Goal: Transaction & Acquisition: Download file/media

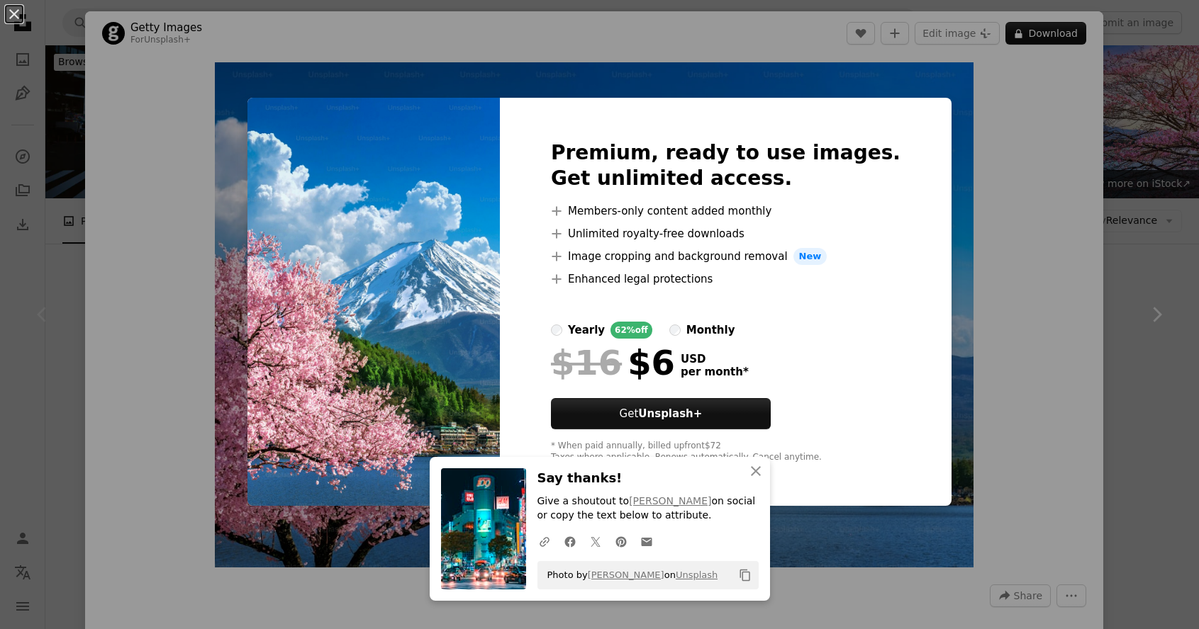
scroll to position [234, 0]
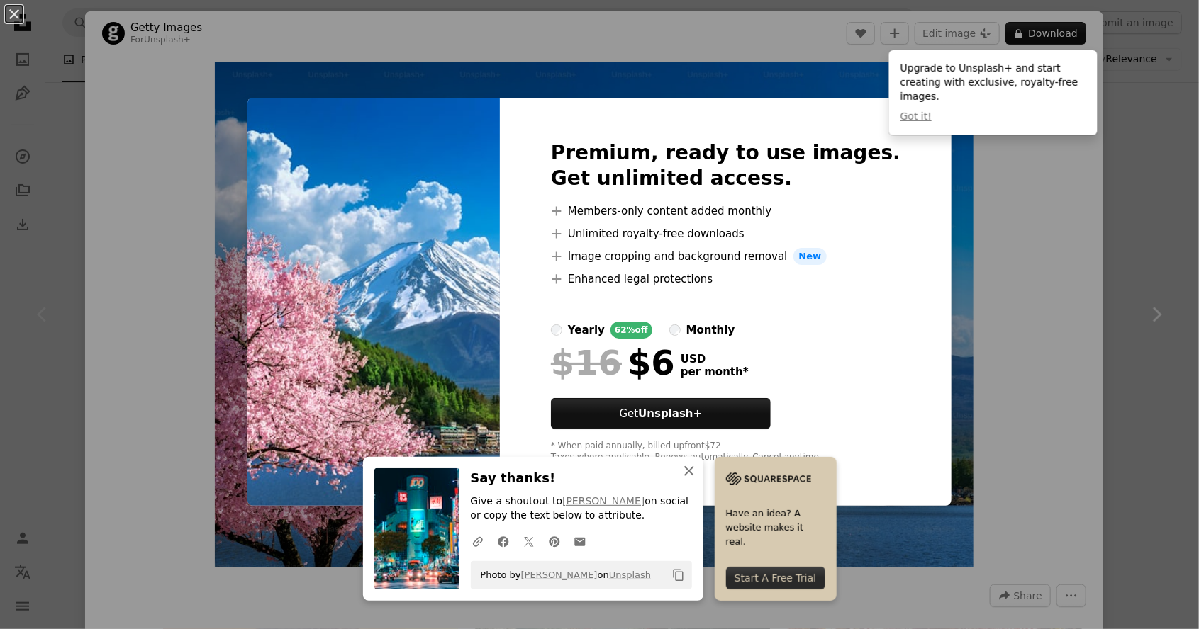
click at [693, 476] on icon "An X shape" at bounding box center [688, 471] width 17 height 17
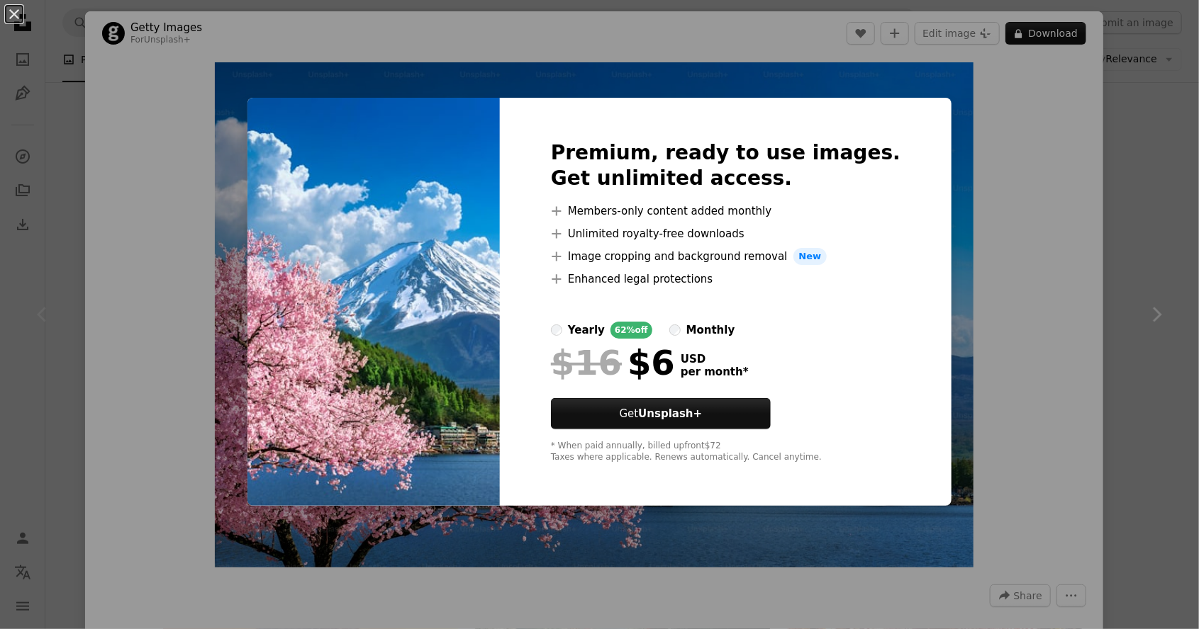
click at [66, 238] on div "An X shape Premium, ready to use images. Get unlimited access. A plus sign Memb…" at bounding box center [599, 314] width 1199 height 629
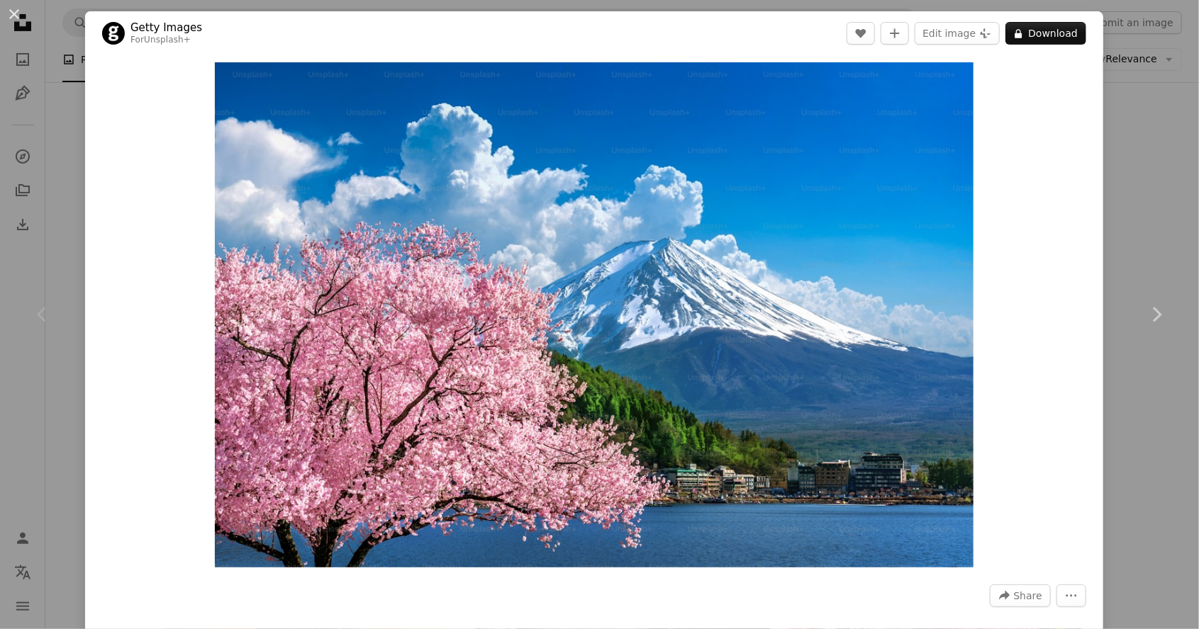
click at [52, 237] on div "An X shape Chevron left Chevron right Getty Images For Unsplash+ A heart A plus…" at bounding box center [599, 314] width 1199 height 629
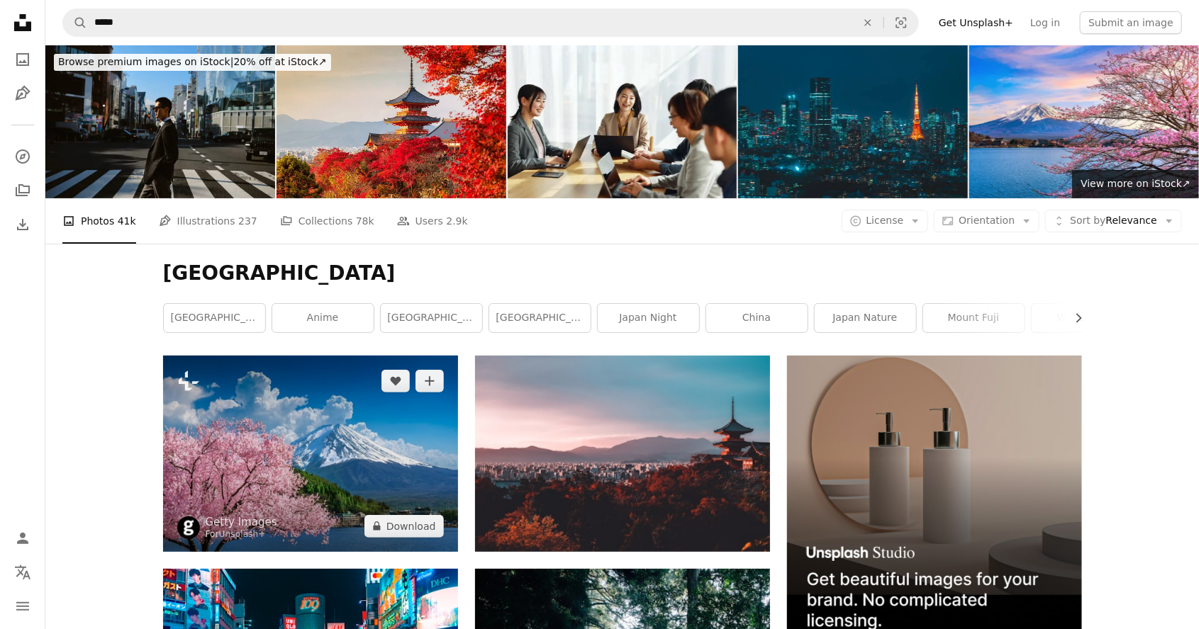
click at [254, 405] on img at bounding box center [310, 454] width 295 height 196
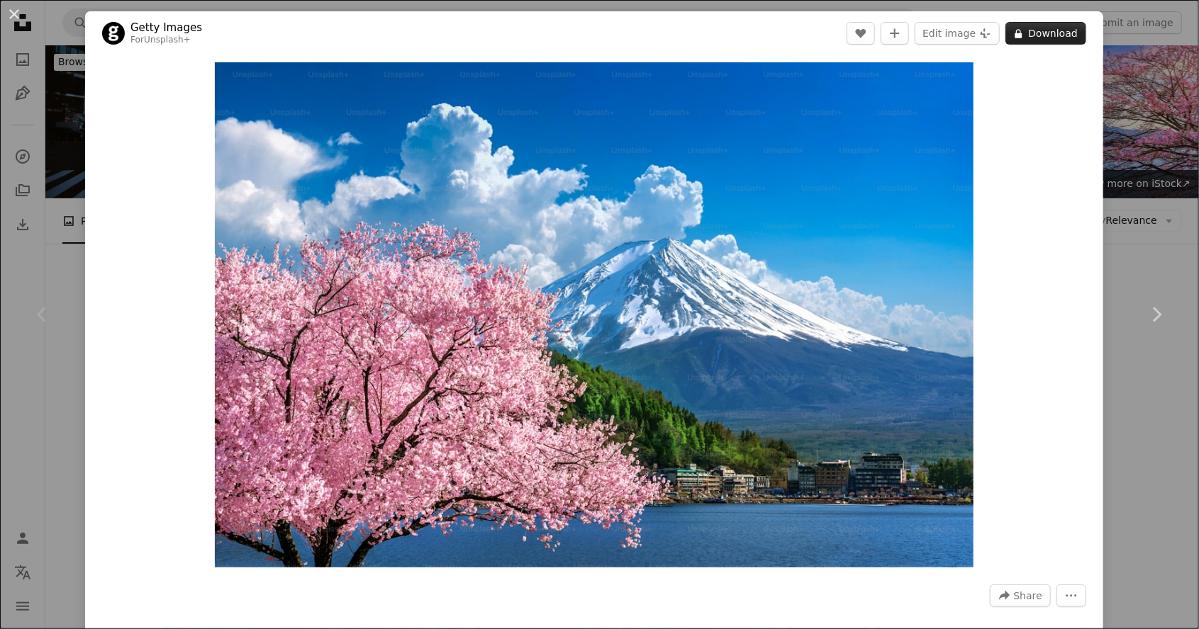
click at [1076, 36] on button "A lock Download" at bounding box center [1045, 33] width 81 height 23
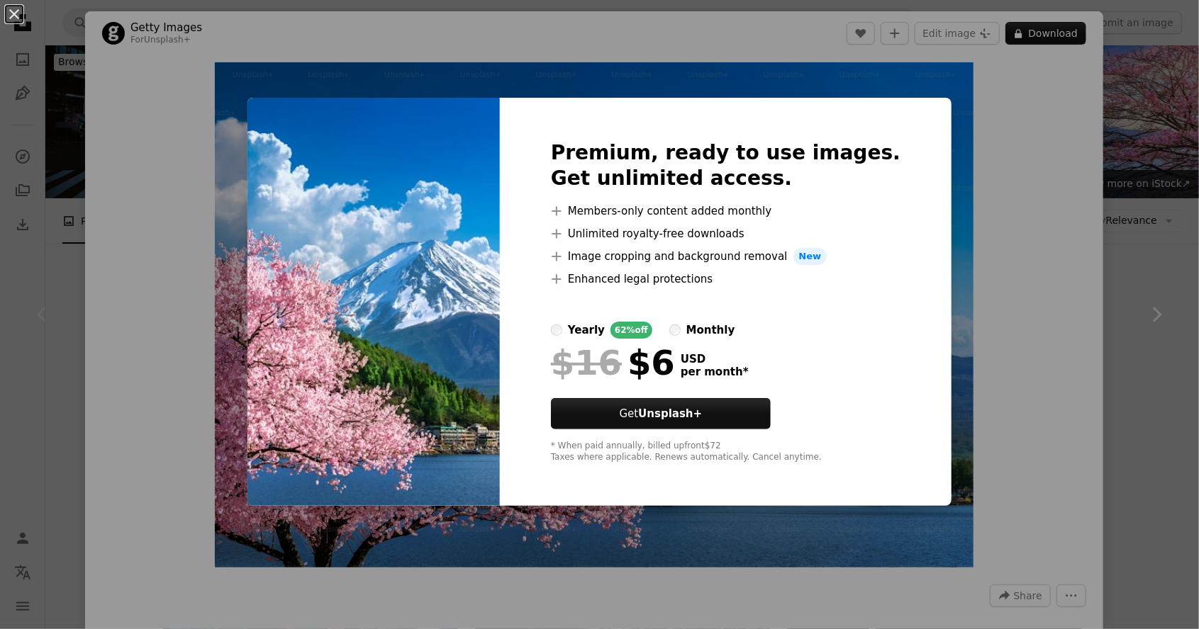
click at [735, 335] on div "monthly" at bounding box center [710, 330] width 49 height 17
click at [605, 325] on div "yearly" at bounding box center [586, 330] width 37 height 17
click at [751, 415] on button "Get Unsplash+" at bounding box center [661, 413] width 220 height 31
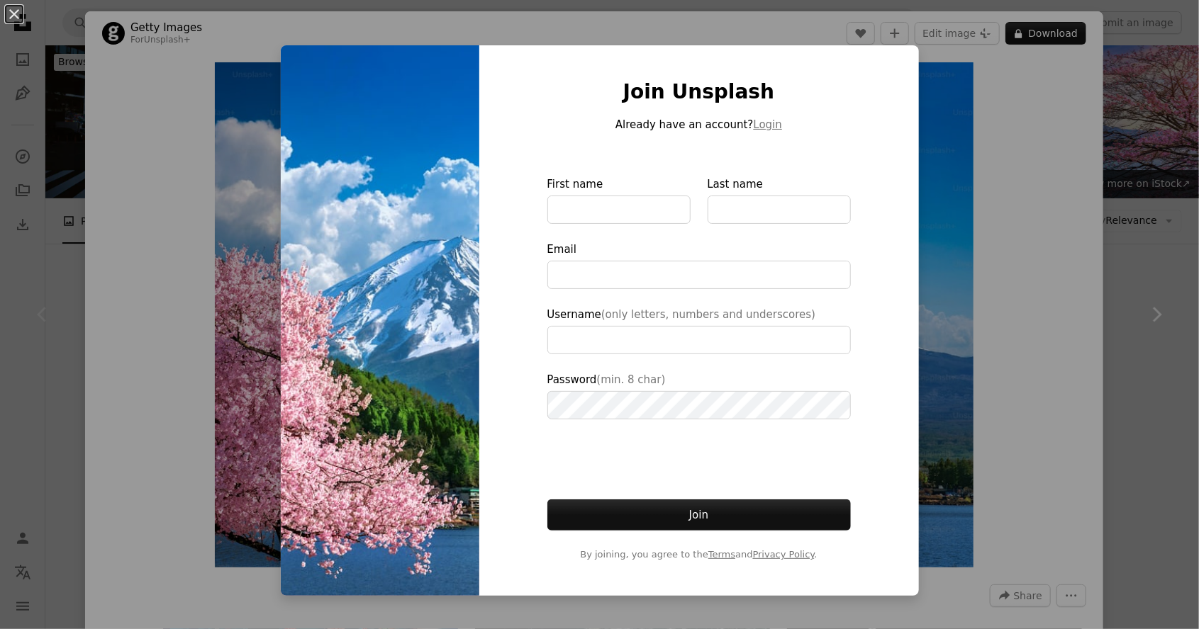
click at [123, 287] on div "An X shape Join Unsplash Already have an account? Login First name Last name Em…" at bounding box center [599, 314] width 1199 height 629
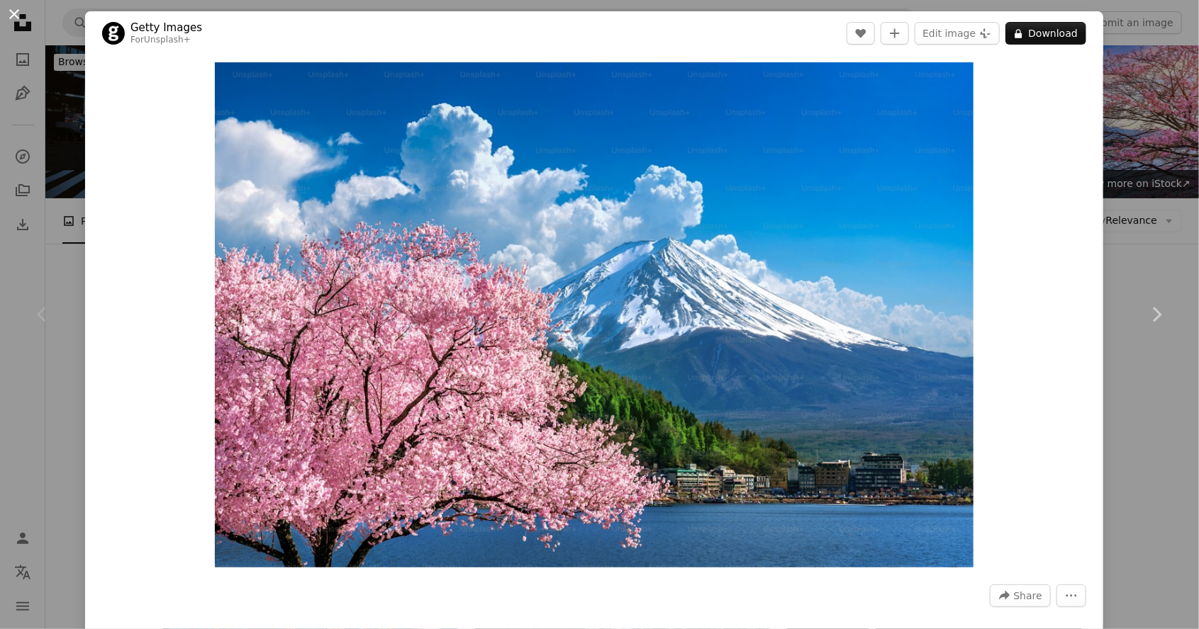
click at [15, 9] on button "An X shape" at bounding box center [14, 14] width 17 height 17
